Goal: Find contact information: Find contact information

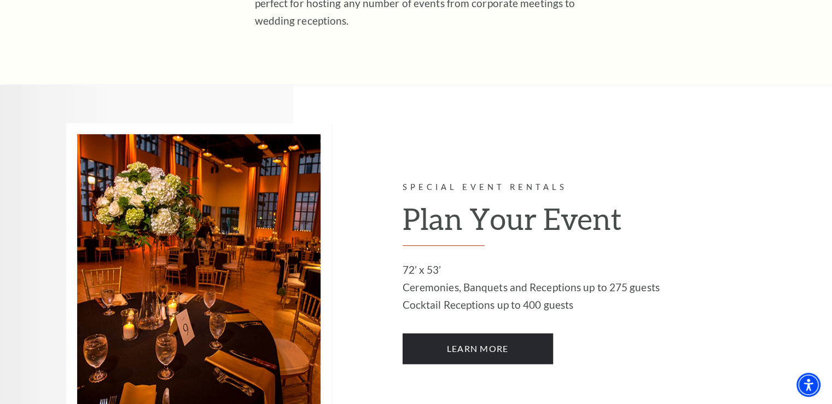
scroll to position [492, 0]
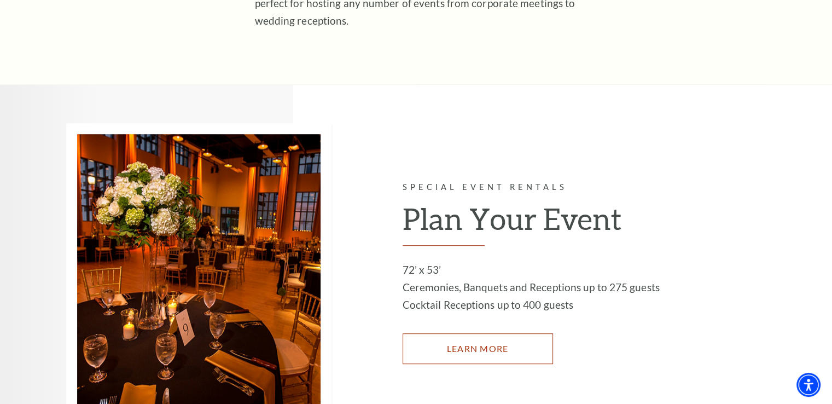
click at [508, 333] on link "LEARN MORE" at bounding box center [478, 348] width 150 height 31
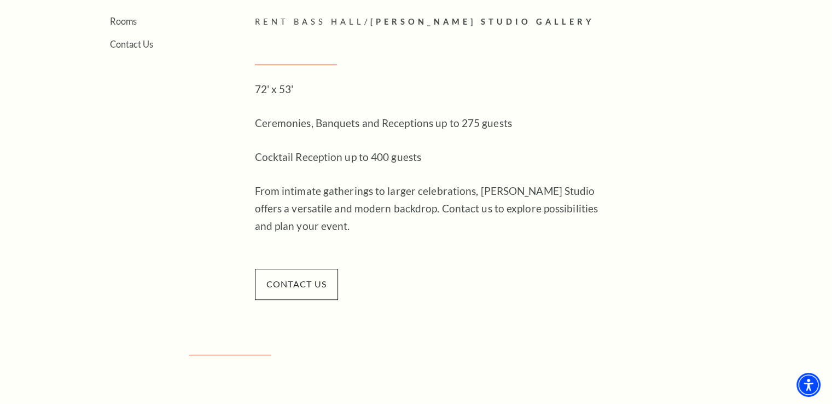
scroll to position [273, 0]
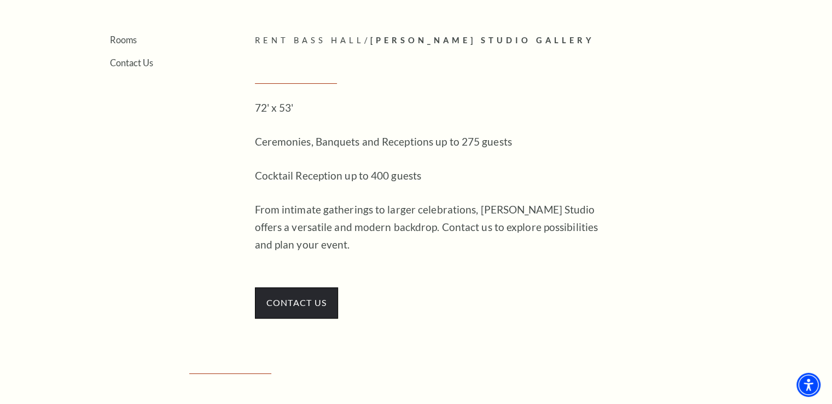
click at [267, 300] on span "contact us" at bounding box center [297, 302] width 84 height 31
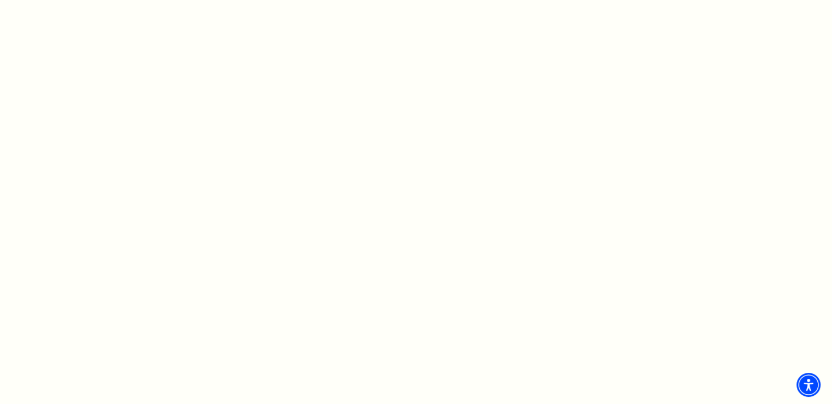
scroll to position [766, 0]
